Goal: Task Accomplishment & Management: Manage account settings

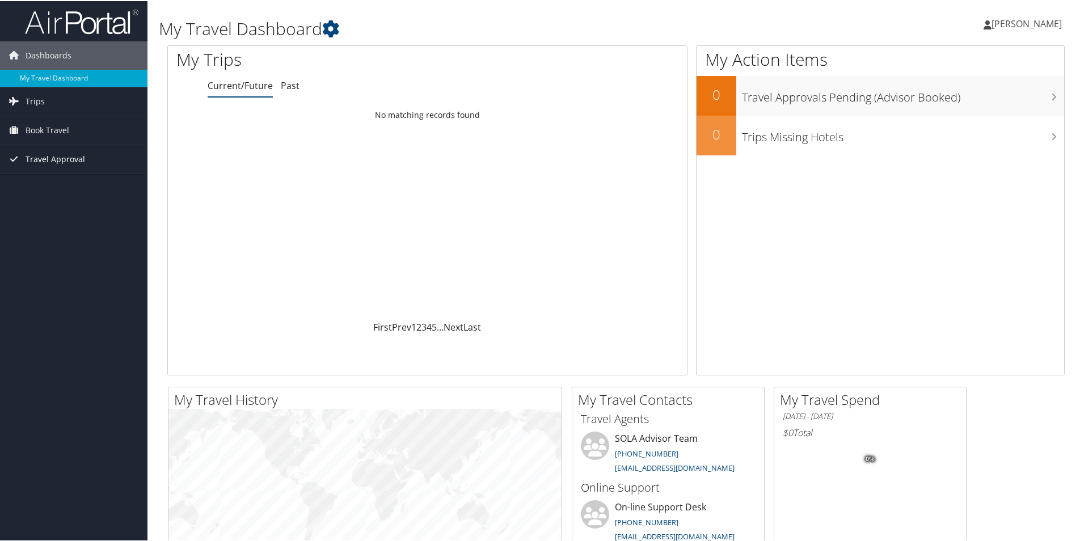
click at [69, 165] on span "Travel Approval" at bounding box center [56, 158] width 60 height 28
click at [62, 239] on link "Approvals (Beta)" at bounding box center [73, 231] width 147 height 17
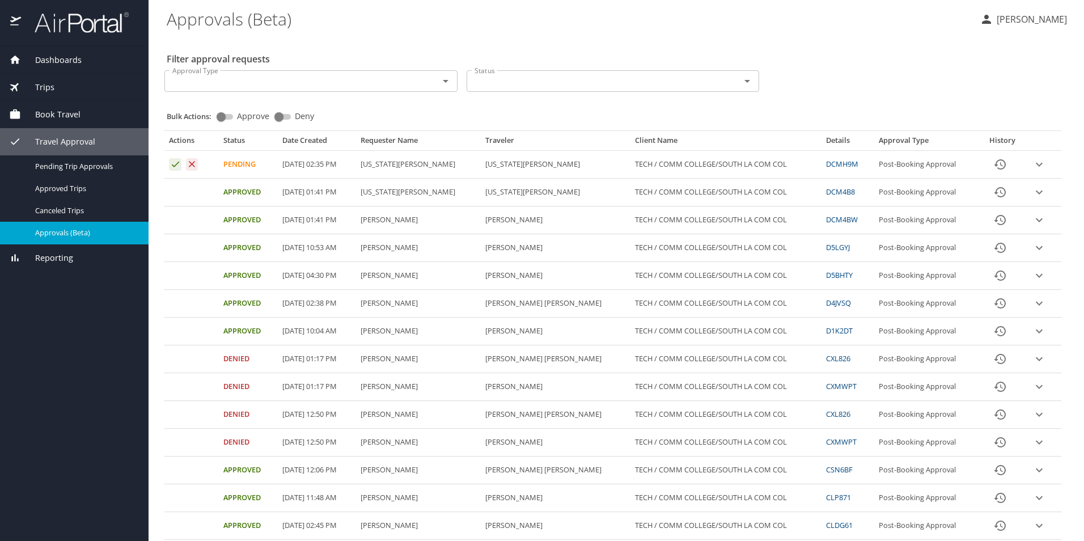
click at [1033, 163] on icon "expand row" at bounding box center [1040, 165] width 14 height 14
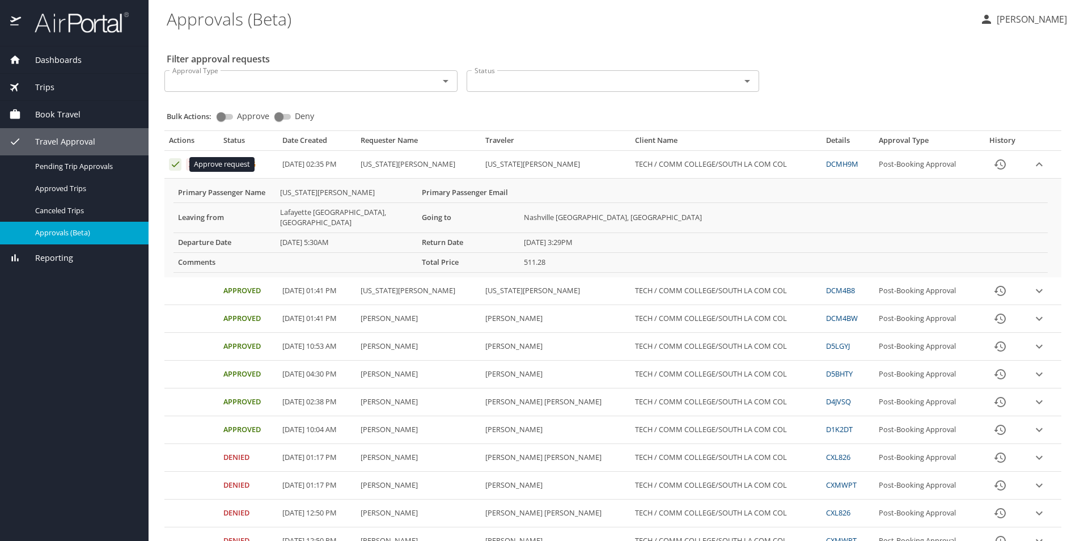
click at [172, 168] on icon "Approval table" at bounding box center [175, 164] width 11 height 11
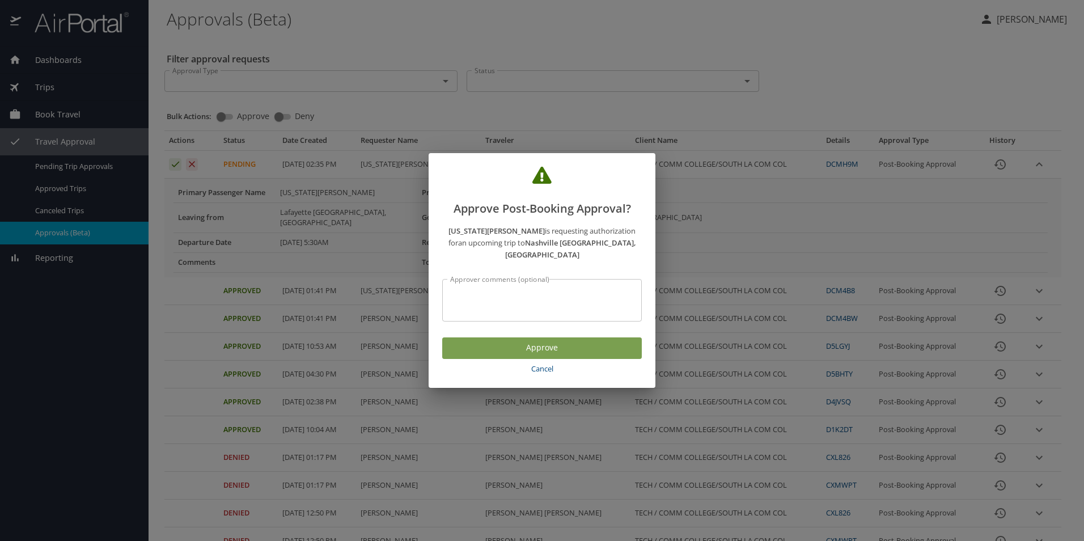
click at [614, 341] on span "Approve" at bounding box center [541, 348] width 181 height 14
